Goal: Book appointment/travel/reservation

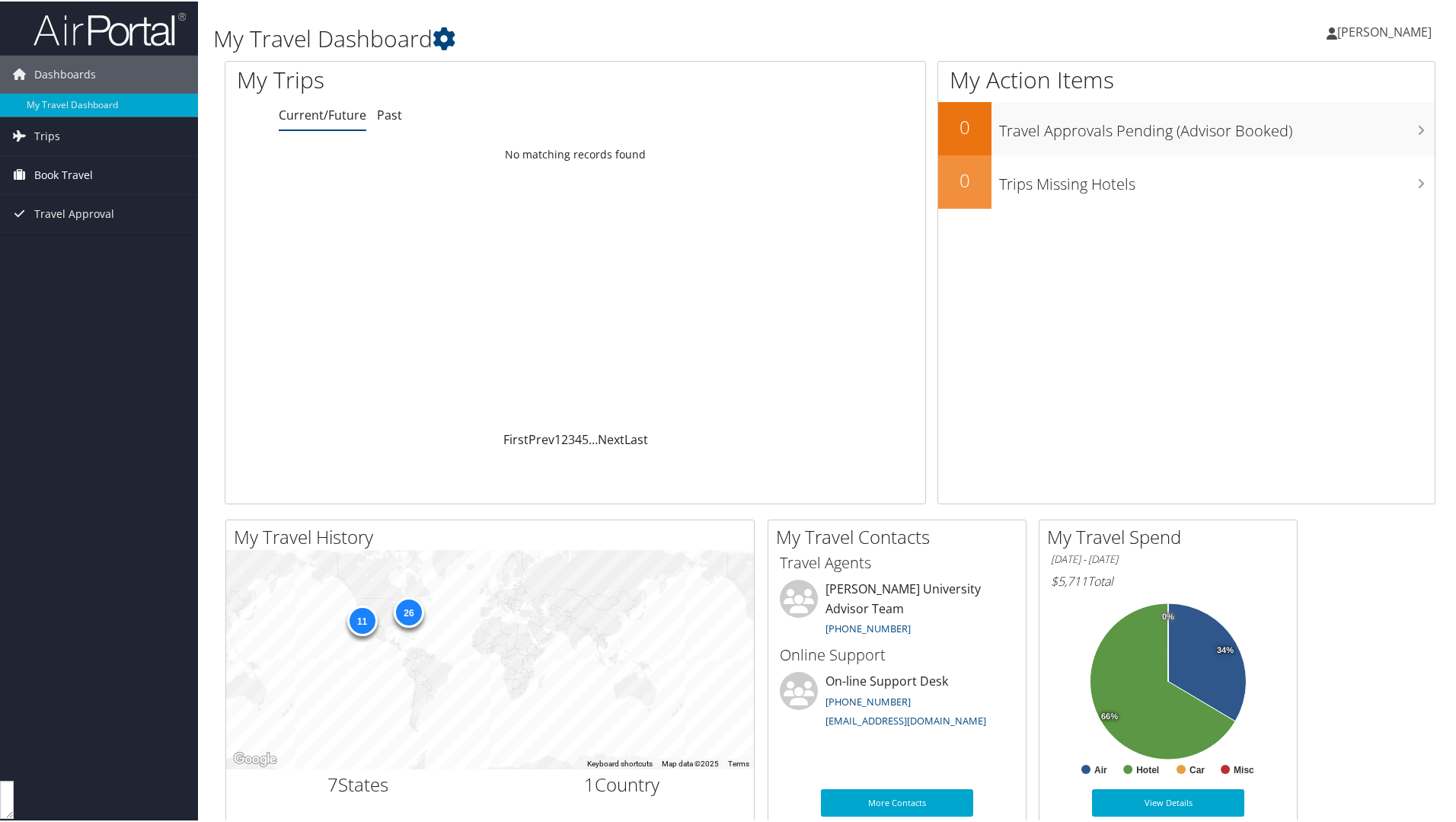
click at [87, 180] on span "Book Travel" at bounding box center [63, 173] width 59 height 38
click at [85, 227] on link "Book/Manage Online Trips" at bounding box center [99, 227] width 198 height 23
